Goal: Task Accomplishment & Management: Manage account settings

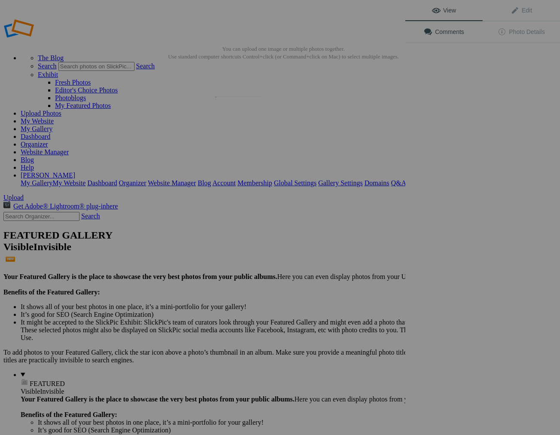
click at [233, 150] on img at bounding box center [239, 128] width 49 height 65
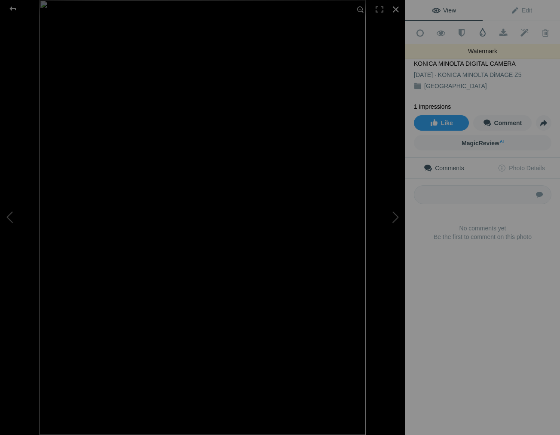
click at [482, 33] on span at bounding box center [482, 32] width 9 height 9
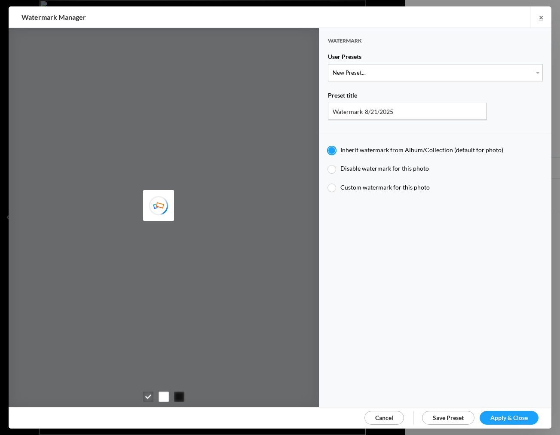
type input "JimLiskovec"
select select "1: Object"
type input "Watermark-7/22/2025"
radio input "false"
radio input "true"
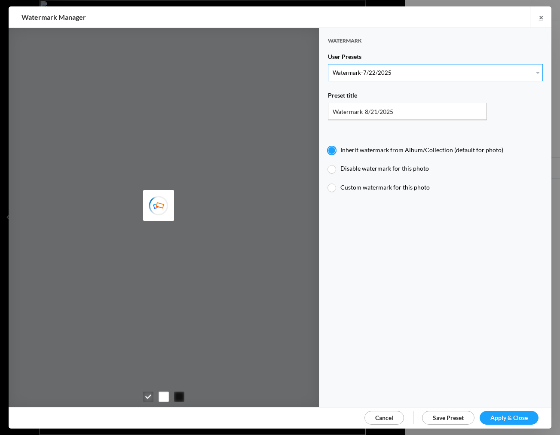
type input "Jim Liskovec"
radio input "false"
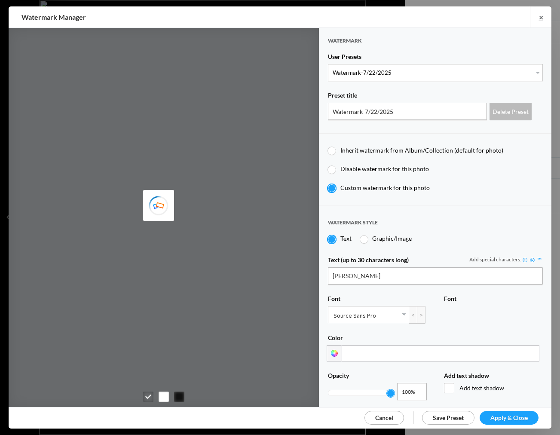
drag, startPoint x: 504, startPoint y: 415, endPoint x: 500, endPoint y: 413, distance: 4.6
click at [504, 415] on span "Apply & Close" at bounding box center [508, 417] width 37 height 7
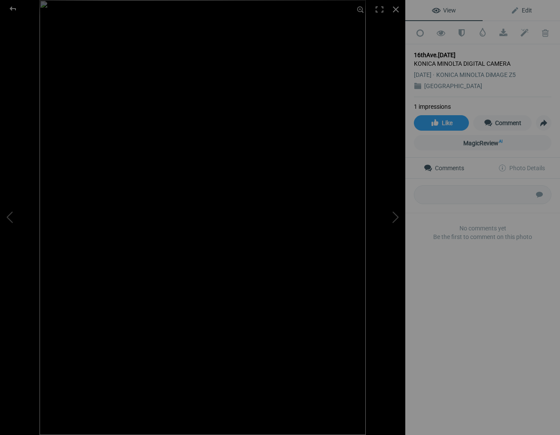
click at [528, 9] on span "Edit" at bounding box center [521, 10] width 21 height 7
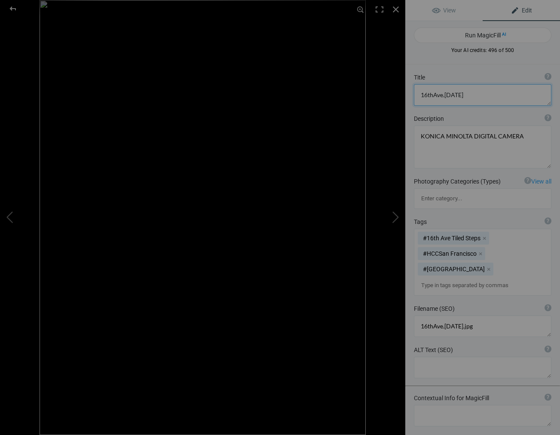
drag, startPoint x: 466, startPoint y: 95, endPoint x: 414, endPoint y: 94, distance: 51.6
click at [414, 94] on textarea at bounding box center [483, 94] width 138 height 21
type textarea "[GEOGRAPHIC_DATA]"
drag, startPoint x: 519, startPoint y: 136, endPoint x: 379, endPoint y: 135, distance: 140.6
click at [379, 135] on div "16thAve.8.21.25 View Edit Run MagicFill AI Your AI credits: 496 of 500 You have…" at bounding box center [280, 217] width 560 height 435
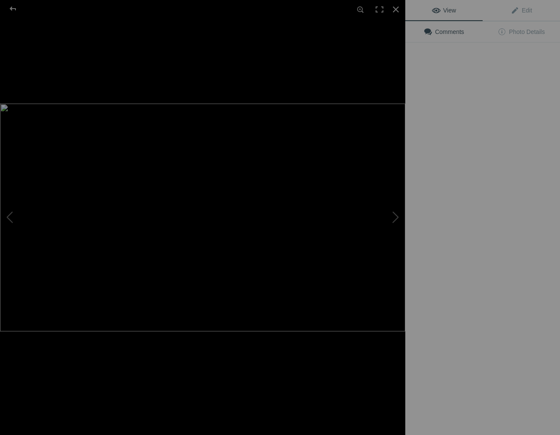
click at [249, 131] on img at bounding box center [202, 218] width 405 height 228
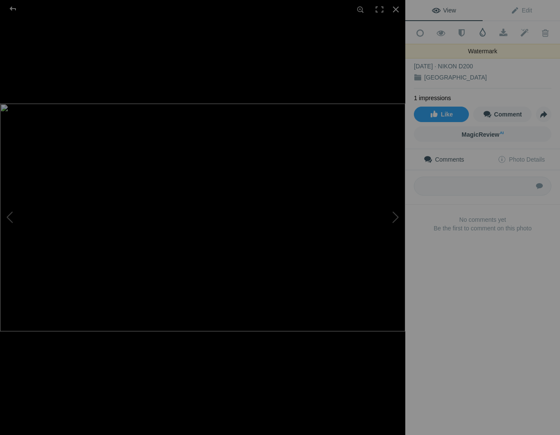
click at [484, 33] on span at bounding box center [482, 32] width 9 height 9
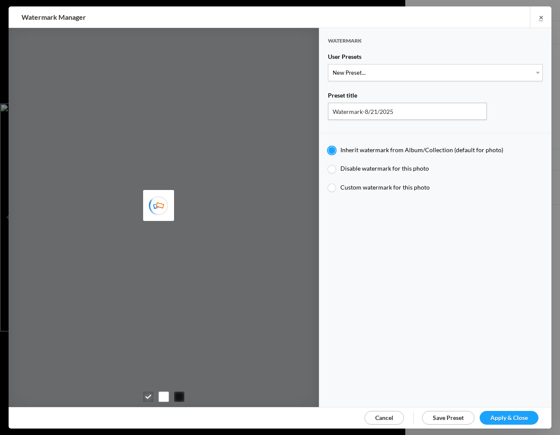
type input "JimLiskovec"
select select "1: Object"
type input "Watermark-7/22/2025"
radio input "false"
radio input "true"
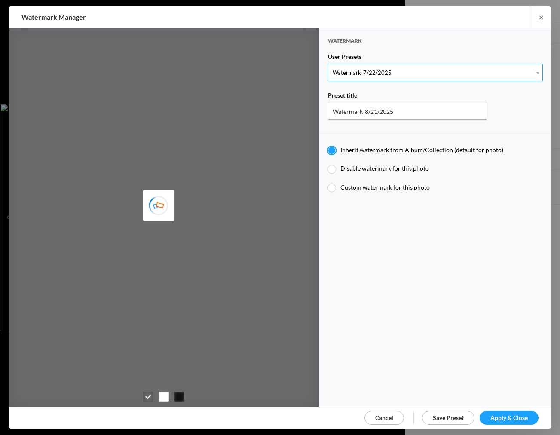
type input "Jim Liskovec"
radio input "false"
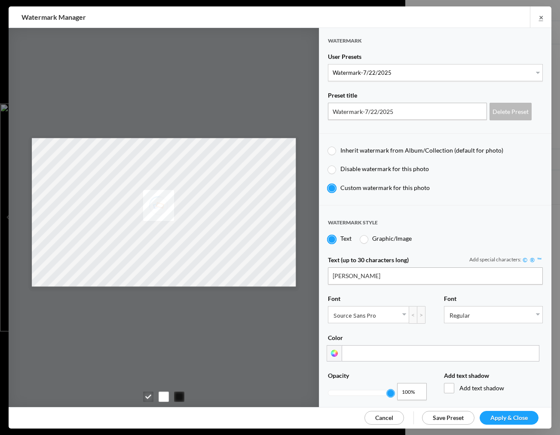
click at [521, 411] on link "Apply & Close" at bounding box center [509, 418] width 59 height 14
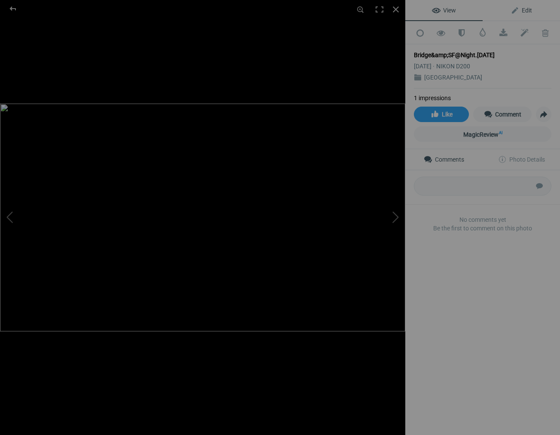
click at [525, 9] on span "Edit" at bounding box center [521, 10] width 21 height 7
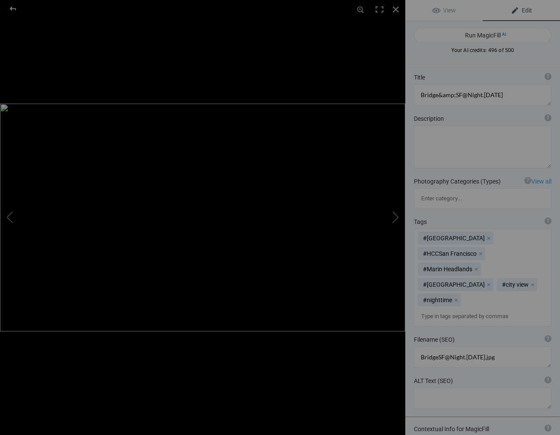
click at [430, 77] on div "Title ? Photo title is one of the highest used Search Engine ranking criteria a…" at bounding box center [483, 77] width 138 height 9
drag, startPoint x: 504, startPoint y: 95, endPoint x: 413, endPoint y: 93, distance: 90.7
click at [415, 92] on textarea at bounding box center [483, 94] width 138 height 21
type textarea "[GEOGRAPHIC_DATA] & [GEOGRAPHIC_DATA] at Night"
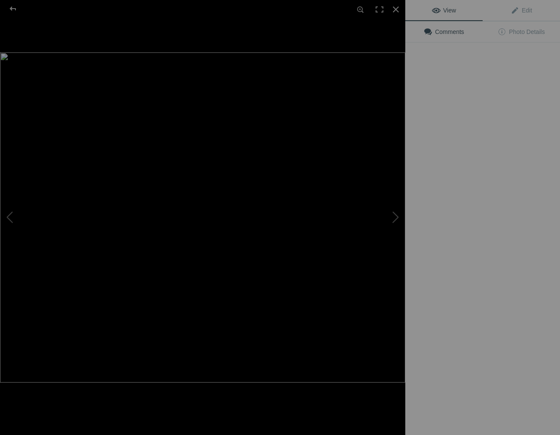
click at [246, 144] on img at bounding box center [202, 217] width 405 height 330
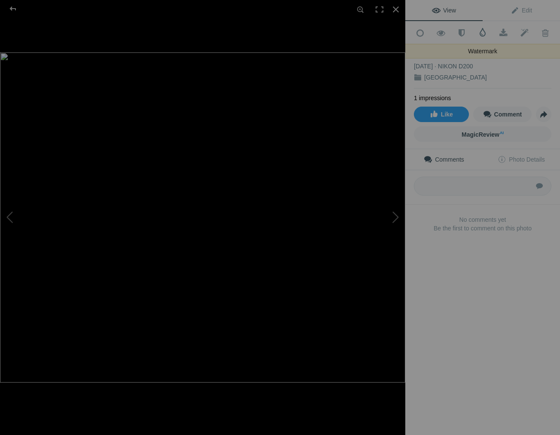
click at [483, 32] on span at bounding box center [482, 32] width 9 height 9
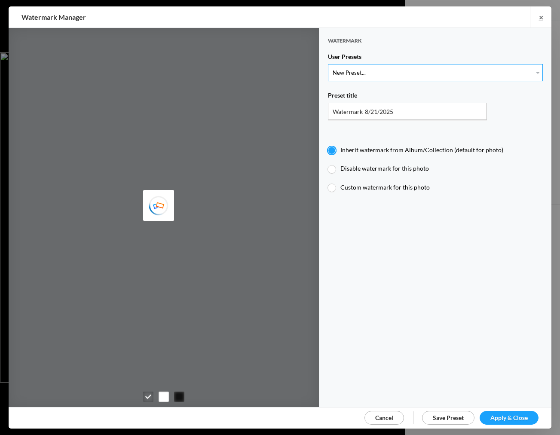
select select "1: Object"
type input "Watermark-7/22/2025"
radio input "false"
radio input "true"
type input "Jim Liskovec"
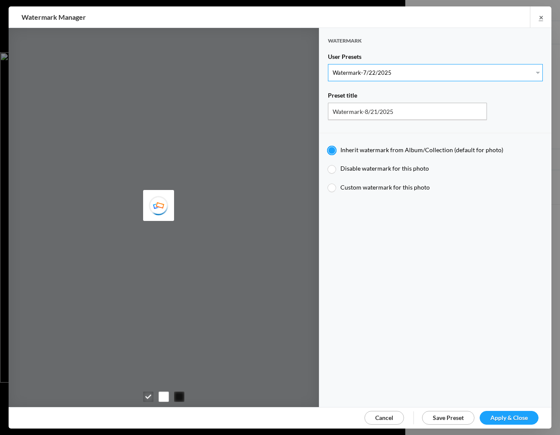
radio input "false"
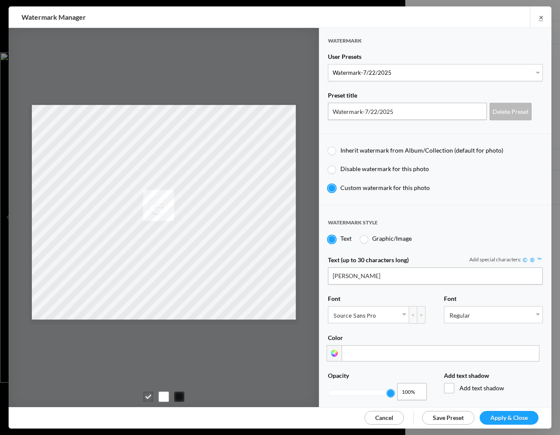
click at [503, 417] on span "Apply & Close" at bounding box center [508, 417] width 37 height 7
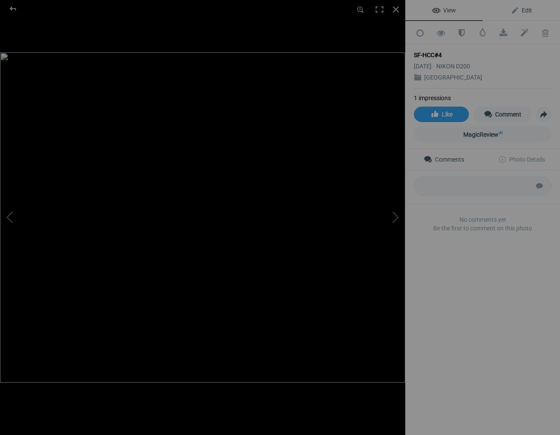
click at [525, 9] on span "Edit" at bounding box center [521, 10] width 21 height 7
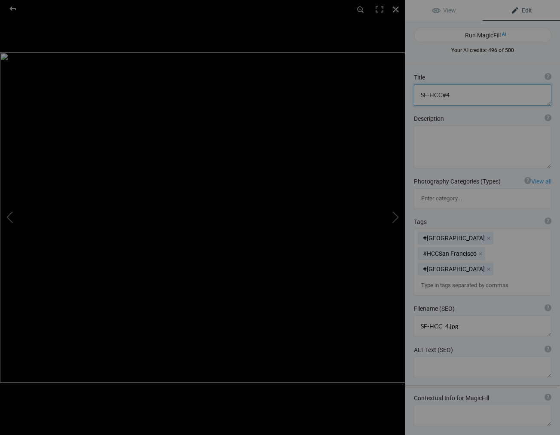
drag, startPoint x: 453, startPoint y: 94, endPoint x: 404, endPoint y: 93, distance: 49.0
click at [404, 93] on div "SF-HCC#4 View Edit Run MagicFill AI Your AI credits: 496 of 500 You have used a…" at bounding box center [280, 217] width 560 height 435
type textarea "Lanterns in [GEOGRAPHIC_DATA]"
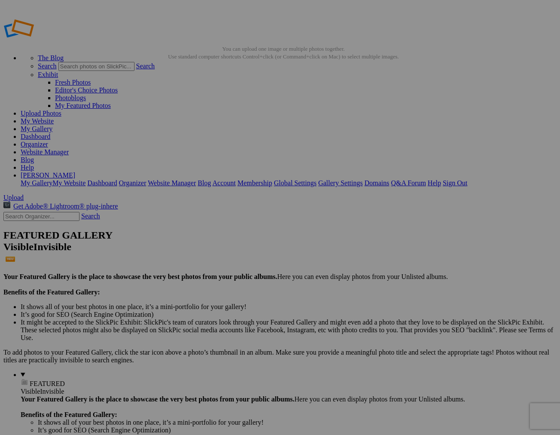
click at [467, 179] on link "Sign Out" at bounding box center [455, 182] width 25 height 7
